Goal: Transaction & Acquisition: Purchase product/service

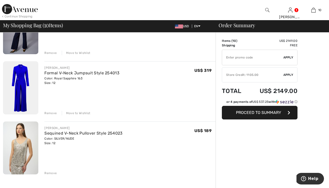
scroll to position [552, 0]
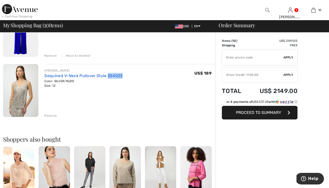
drag, startPoint x: 122, startPoint y: 75, endPoint x: 106, endPoint y: 76, distance: 15.9
click at [106, 76] on div "[PERSON_NAME] Sequined V-Neck Pullover Style 254023 Color: SILVER/NUDE Size: 12…" at bounding box center [129, 78] width 171 height 20
copy link "254023"
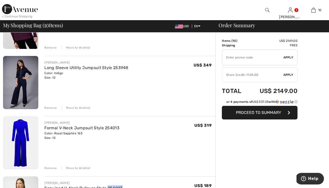
scroll to position [438, 0]
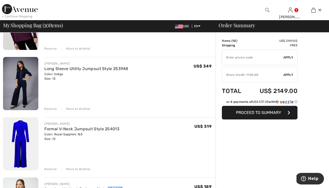
click at [21, 133] on img at bounding box center [20, 143] width 35 height 53
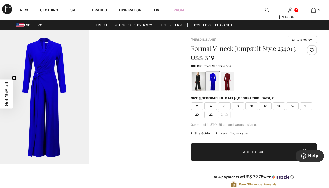
scroll to position [1, 0]
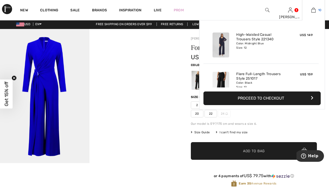
click at [312, 8] on img at bounding box center [314, 10] width 4 height 6
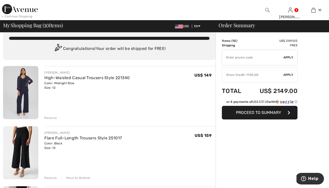
scroll to position [21, 0]
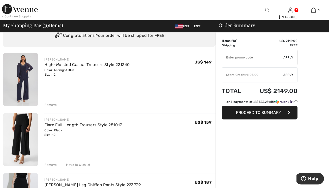
click at [24, 72] on img at bounding box center [20, 79] width 35 height 53
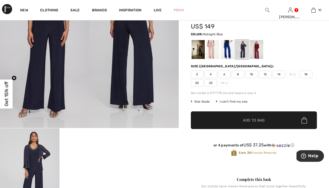
scroll to position [28, 0]
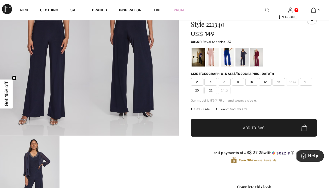
click at [227, 58] on div at bounding box center [227, 57] width 13 height 19
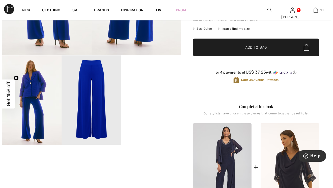
scroll to position [148, 0]
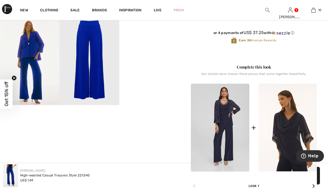
click at [45, 63] on img at bounding box center [30, 60] width 60 height 89
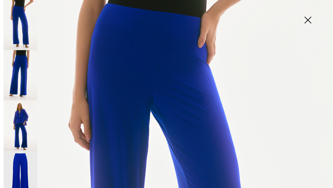
scroll to position [87, 0]
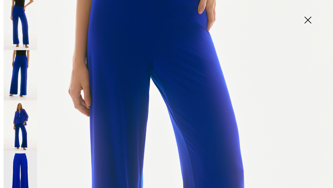
click at [17, 125] on img at bounding box center [21, 125] width 34 height 50
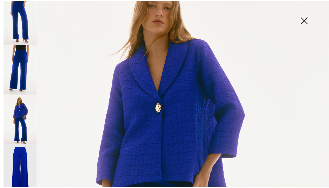
scroll to position [88, 0]
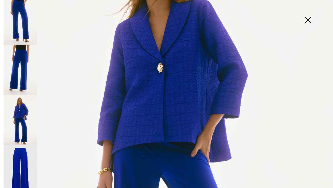
click at [309, 18] on img at bounding box center [307, 21] width 25 height 26
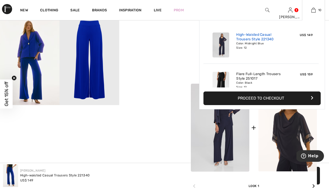
click at [256, 38] on link "High-Waisted Casual Trousers Style 221340" at bounding box center [261, 37] width 50 height 9
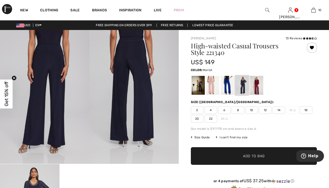
click at [258, 86] on div at bounding box center [256, 85] width 13 height 19
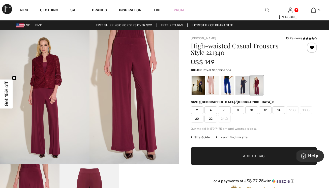
click at [229, 86] on div at bounding box center [227, 85] width 13 height 19
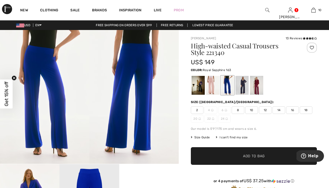
click at [267, 108] on span "12" at bounding box center [265, 110] width 13 height 8
click at [259, 154] on span "Add to Bag" at bounding box center [254, 156] width 22 height 5
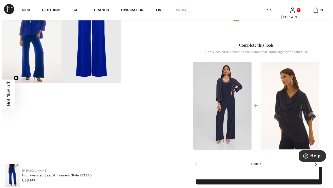
scroll to position [145, 0]
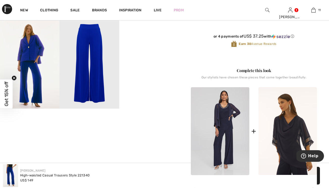
click at [40, 52] on img at bounding box center [30, 63] width 60 height 89
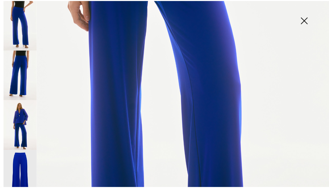
scroll to position [261, 0]
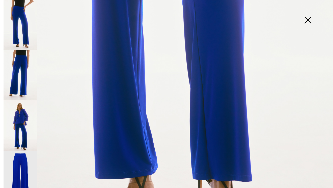
drag, startPoint x: 40, startPoint y: 109, endPoint x: 43, endPoint y: 112, distance: 3.6
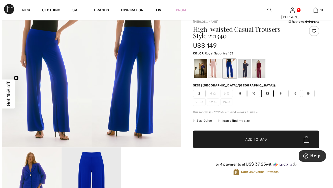
scroll to position [0, 0]
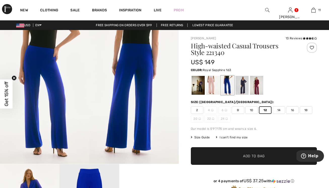
click at [266, 10] on img at bounding box center [267, 10] width 4 height 6
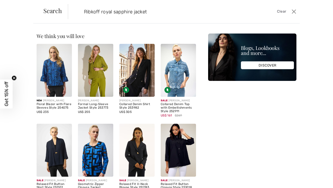
click at [123, 11] on input "Ribkoff royal sapphire jacket" at bounding box center [158, 11] width 157 height 15
type input "Ribkoff royal saphire jacket"
click at [281, 11] on span "Clear" at bounding box center [281, 12] width 9 height 6
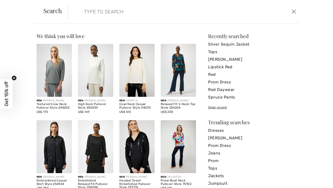
scroll to position [33, 0]
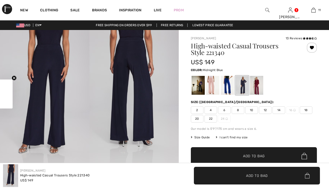
checkbox input "true"
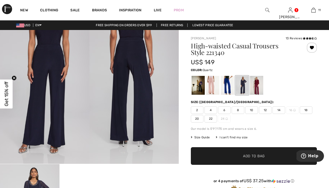
click at [213, 82] on div at bounding box center [212, 85] width 13 height 19
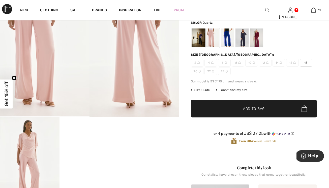
scroll to position [12, 0]
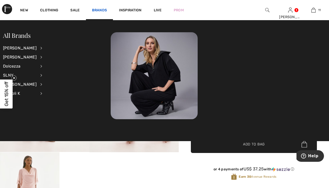
click at [94, 10] on link "Brands" at bounding box center [99, 10] width 15 height 5
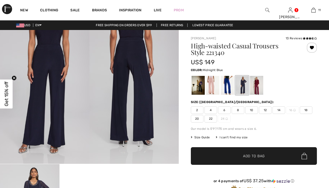
checkbox input "true"
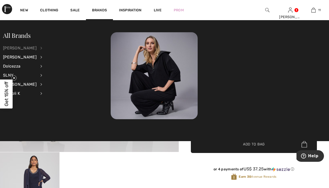
click at [23, 47] on div "[PERSON_NAME]" at bounding box center [20, 48] width 34 height 9
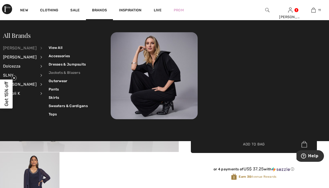
click at [60, 72] on link "Jackets & Blazers" at bounding box center [68, 73] width 39 height 8
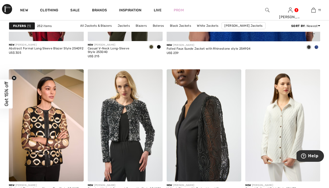
scroll to position [192, 0]
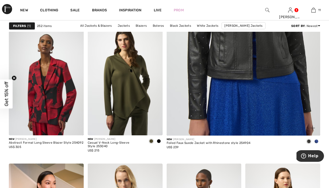
click at [318, 141] on span at bounding box center [317, 142] width 4 height 4
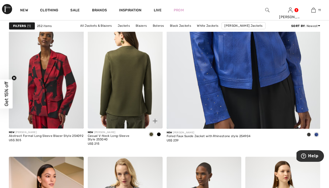
scroll to position [0, 0]
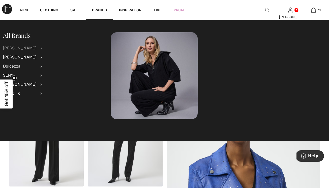
click at [26, 46] on div "[PERSON_NAME]" at bounding box center [20, 48] width 34 height 9
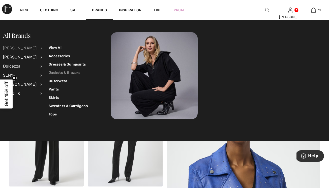
click at [61, 73] on link "Jackets & Blazers" at bounding box center [68, 73] width 39 height 8
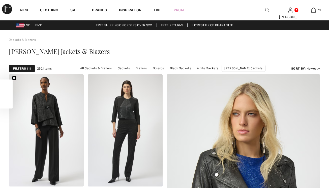
checkbox input "true"
click at [24, 68] on strong "Filters" at bounding box center [19, 68] width 13 height 5
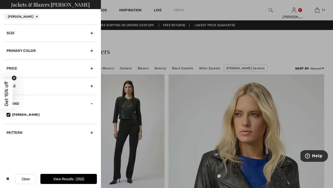
click at [30, 49] on div "Primary Color" at bounding box center [50, 51] width 93 height 18
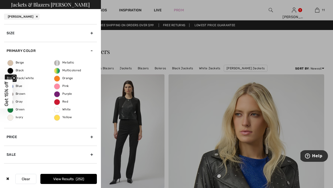
click at [13, 86] on span "Blue" at bounding box center [15, 86] width 15 height 4
click at [0, 0] on input "Blue" at bounding box center [0, 0] width 0 height 0
click at [61, 179] on button "View Results 46" at bounding box center [68, 179] width 57 height 10
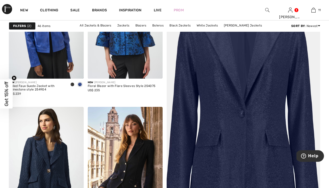
scroll to position [153, 0]
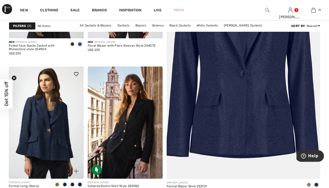
click at [65, 185] on span at bounding box center [65, 185] width 4 height 4
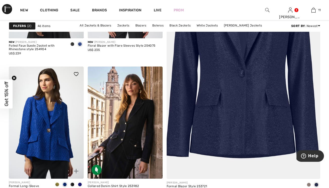
click at [58, 133] on img at bounding box center [46, 123] width 75 height 112
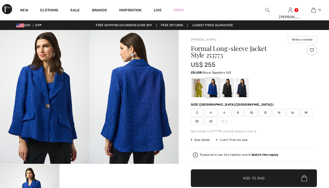
checkbox input "true"
click at [267, 113] on span "12" at bounding box center [265, 113] width 13 height 8
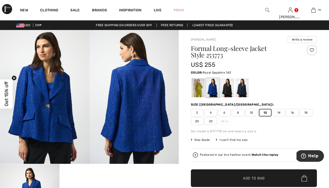
click at [259, 178] on span "Add to Bag" at bounding box center [254, 178] width 22 height 5
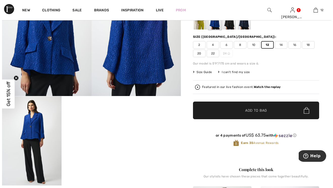
scroll to position [31, 0]
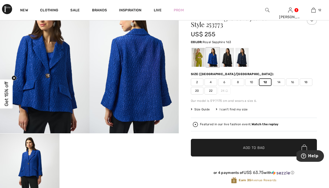
click at [50, 60] on img at bounding box center [45, 66] width 90 height 134
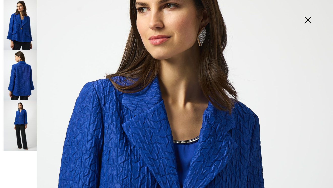
scroll to position [0, 0]
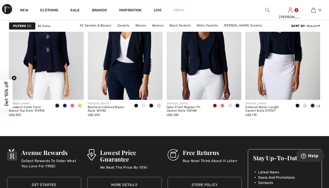
scroll to position [1981, 0]
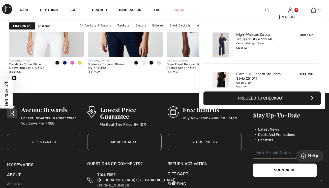
click at [313, 11] on img at bounding box center [314, 10] width 4 height 6
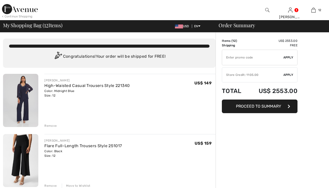
checkbox input "true"
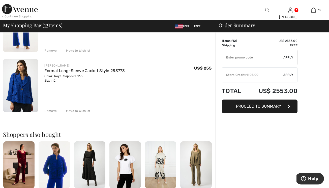
scroll to position [705, 0]
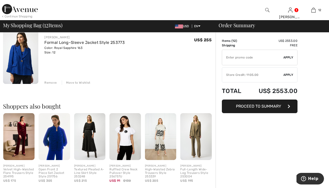
click at [58, 144] on img at bounding box center [54, 136] width 31 height 47
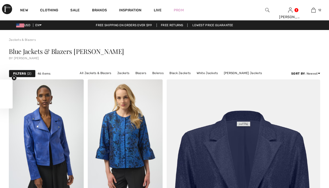
checkbox input "true"
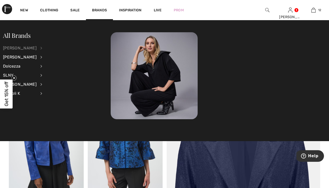
click at [27, 47] on div "[PERSON_NAME]" at bounding box center [20, 48] width 34 height 9
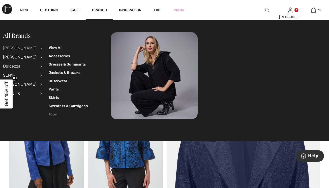
click at [50, 115] on link "Tops" at bounding box center [68, 114] width 39 height 8
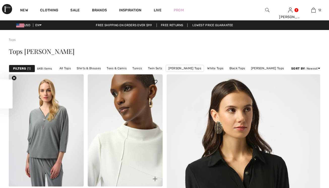
checkbox input "true"
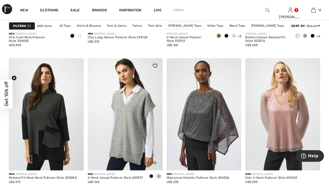
scroll to position [2040, 0]
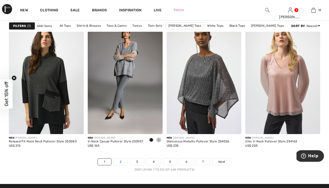
click at [125, 161] on link "2" at bounding box center [121, 162] width 14 height 7
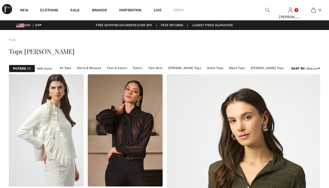
checkbox input "true"
click at [30, 68] on span "1" at bounding box center [29, 68] width 4 height 5
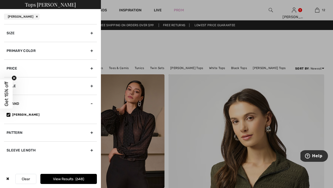
click at [38, 49] on div "Primary Color" at bounding box center [50, 51] width 93 height 18
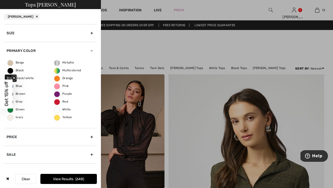
click at [20, 85] on span "Blue" at bounding box center [15, 86] width 15 height 4
click at [0, 0] on input "Blue" at bounding box center [0, 0] width 0 height 0
click at [66, 177] on button "View Results 148" at bounding box center [68, 179] width 57 height 10
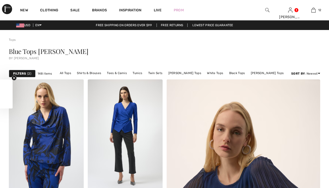
checkbox input "true"
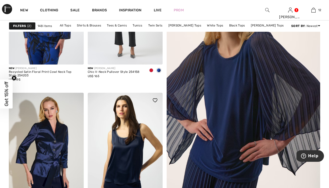
scroll to position [128, 0]
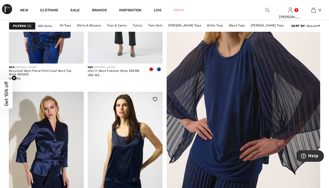
click at [124, 152] on img at bounding box center [125, 148] width 75 height 112
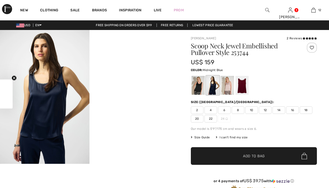
checkbox input "true"
click at [212, 87] on div at bounding box center [212, 85] width 13 height 19
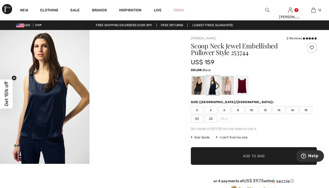
click at [197, 86] on div at bounding box center [198, 85] width 13 height 19
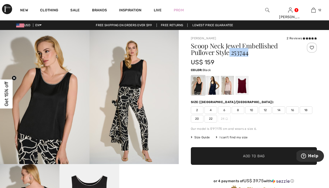
drag, startPoint x: 249, startPoint y: 53, endPoint x: 231, endPoint y: 53, distance: 17.9
click at [231, 53] on h1 "Scoop Neck Jewel Embellished Pullover Style 253744" at bounding box center [243, 49] width 105 height 13
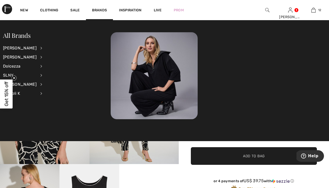
copy h1 "253744"
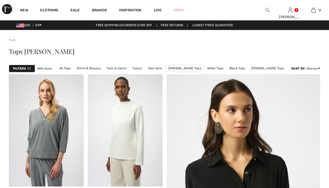
checkbox input "true"
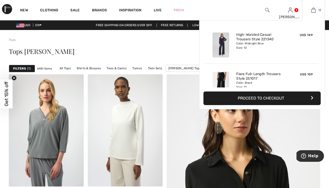
click at [314, 11] on img at bounding box center [314, 10] width 4 height 6
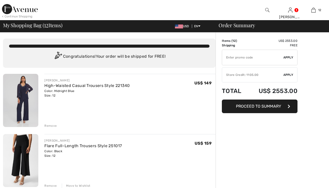
checkbox input "true"
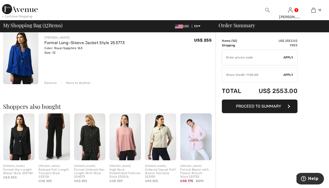
scroll to position [643, 0]
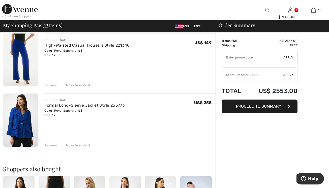
click at [23, 120] on img at bounding box center [20, 120] width 35 height 53
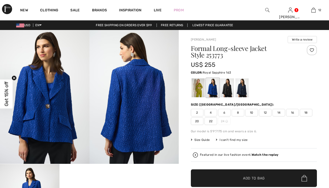
checkbox input "true"
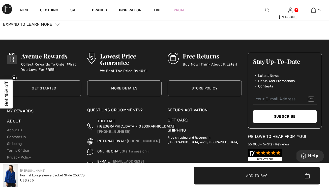
scroll to position [934, 0]
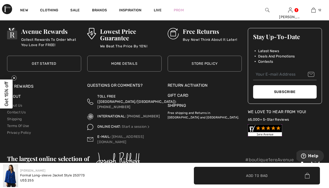
click at [33, 177] on div "Formal Long-sleeve Jacket Style 253773" at bounding box center [52, 175] width 65 height 5
click at [13, 176] on img at bounding box center [10, 176] width 15 height 23
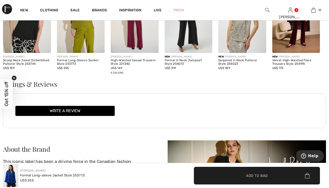
scroll to position [682, 0]
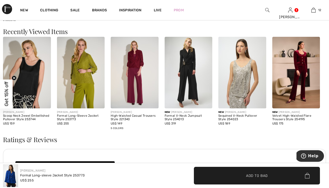
click at [30, 73] on img at bounding box center [27, 73] width 48 height 72
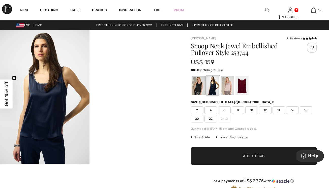
scroll to position [35, 0]
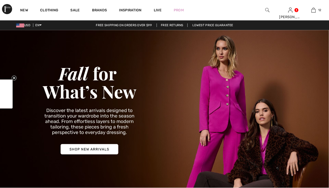
checkbox input "true"
click at [267, 9] on img at bounding box center [267, 10] width 4 height 6
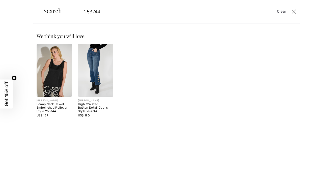
type input "253744"
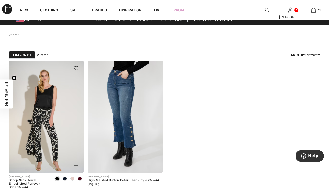
scroll to position [18, 0]
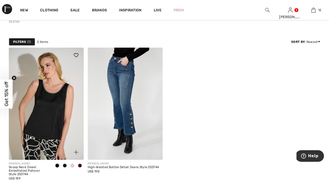
click at [76, 150] on img at bounding box center [76, 152] width 5 height 5
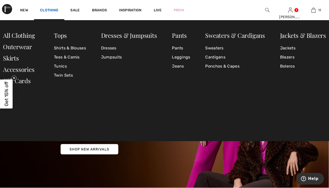
click at [54, 10] on link "Clothing" at bounding box center [49, 10] width 18 height 5
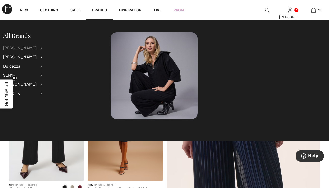
click at [24, 47] on div "[PERSON_NAME]" at bounding box center [20, 48] width 34 height 9
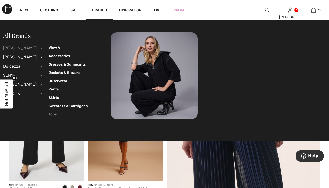
click at [49, 114] on link "Tops" at bounding box center [68, 114] width 39 height 8
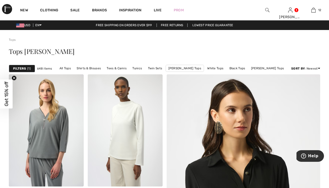
click at [268, 9] on img at bounding box center [267, 10] width 4 height 6
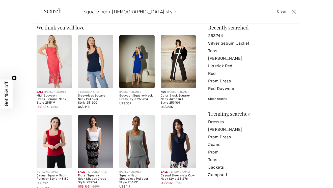
scroll to position [16, 0]
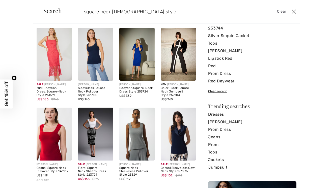
type input "square neck cami style"
click at [61, 135] on img at bounding box center [54, 134] width 35 height 53
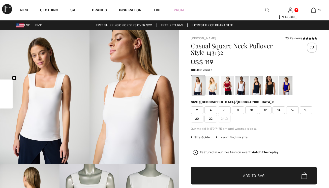
checkbox input "true"
click at [290, 84] on div at bounding box center [286, 85] width 13 height 19
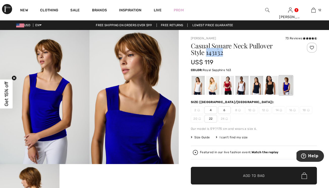
drag, startPoint x: 208, startPoint y: 54, endPoint x: 189, endPoint y: 52, distance: 18.7
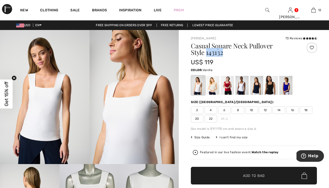
drag, startPoint x: 208, startPoint y: 52, endPoint x: 191, endPoint y: 54, distance: 16.8
click at [191, 54] on h1 "Casual Square Neck Pullover Style 143132" at bounding box center [243, 49] width 105 height 13
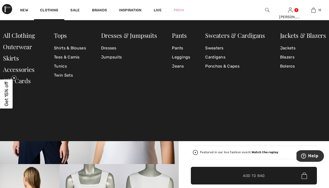
copy h1 "143132"
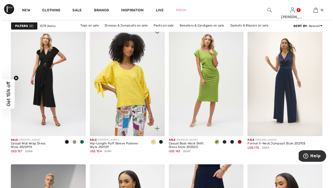
scroll to position [936, 0]
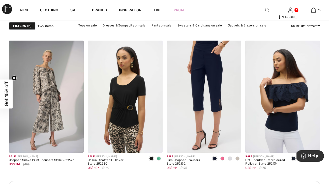
click at [268, 9] on img at bounding box center [267, 10] width 4 height 6
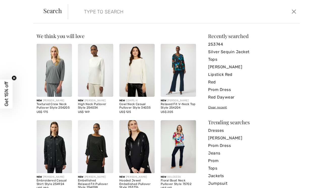
paste input "143132"
type input "143132"
